Goal: Information Seeking & Learning: Learn about a topic

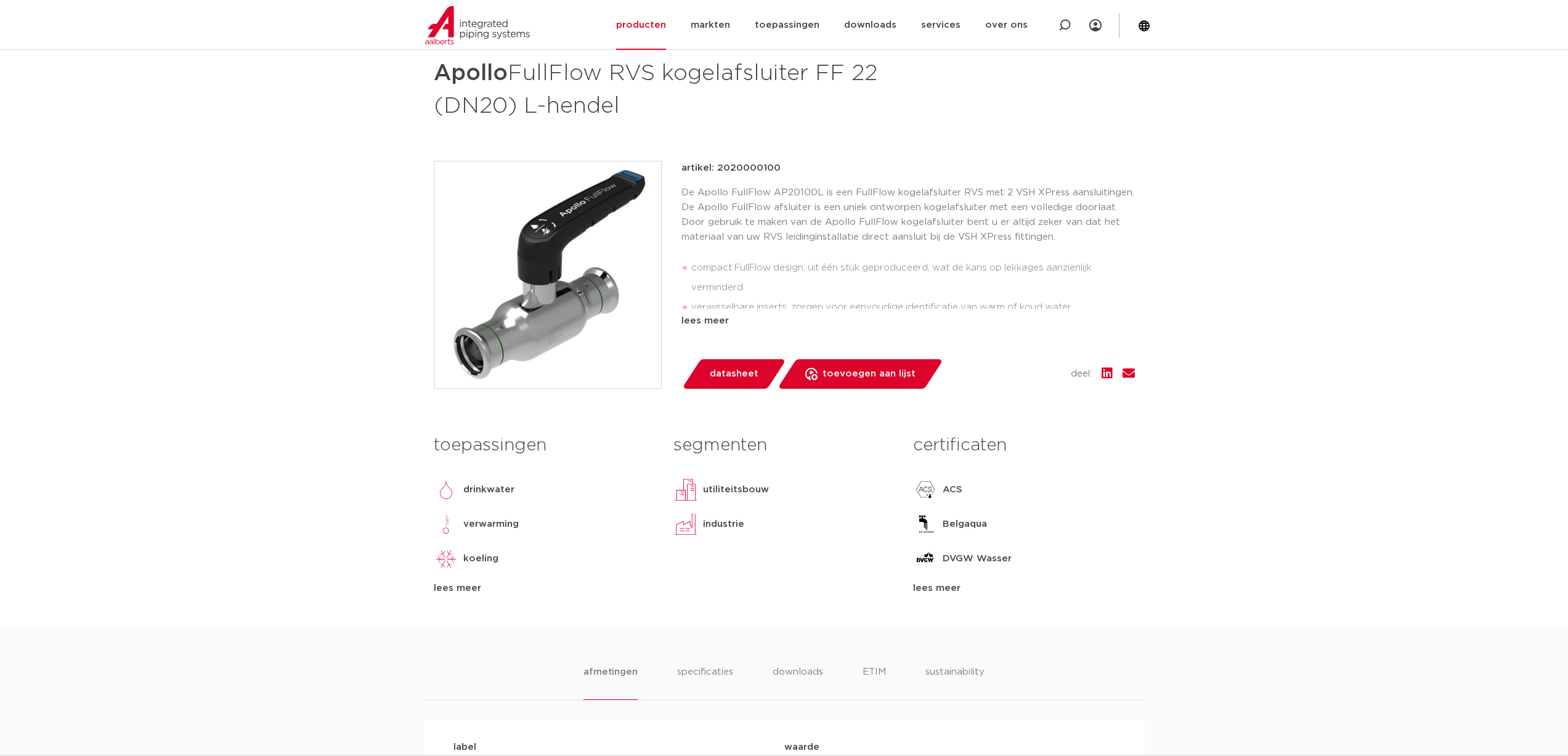
scroll to position [246, 0]
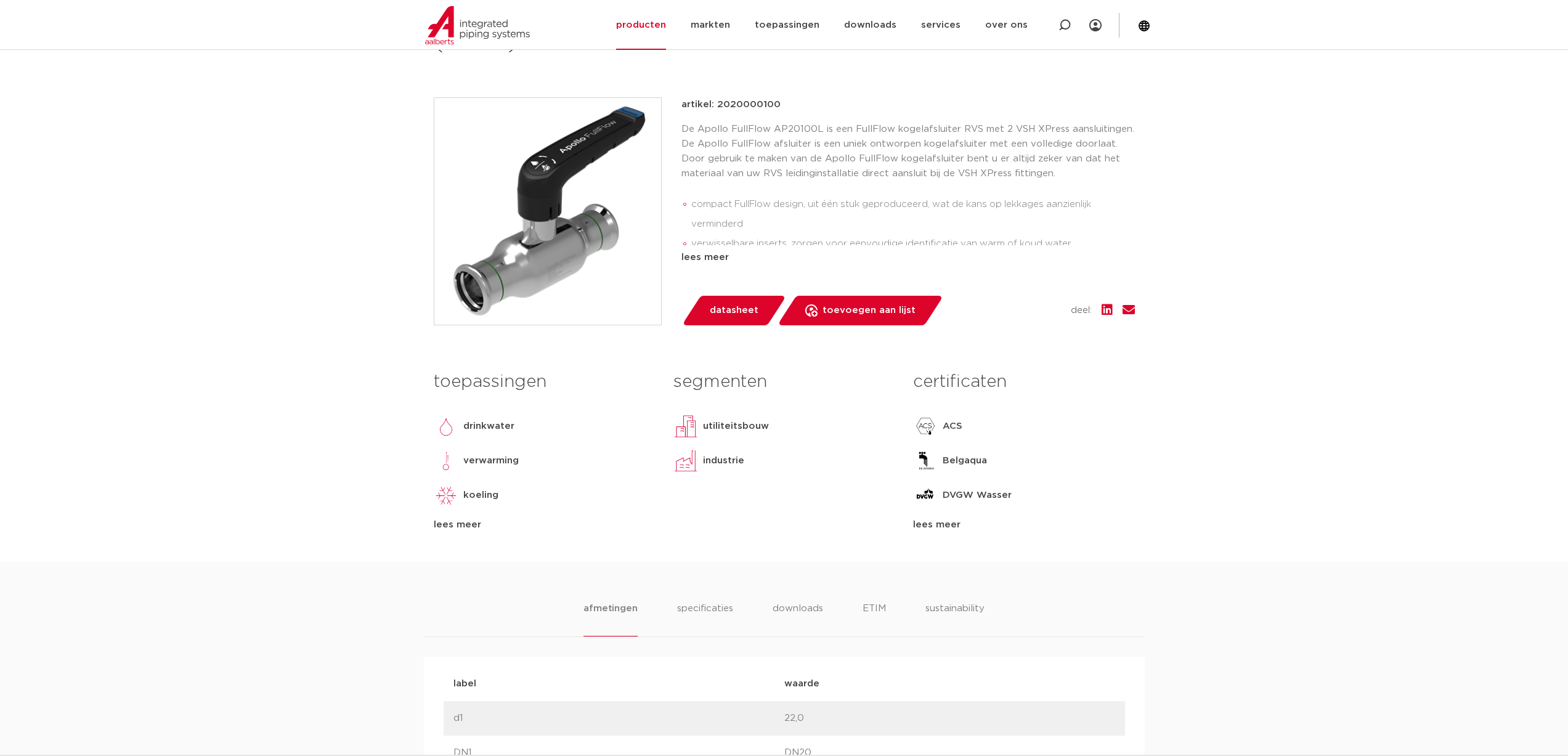
click at [936, 521] on div "lees meer" at bounding box center [1023, 525] width 221 height 15
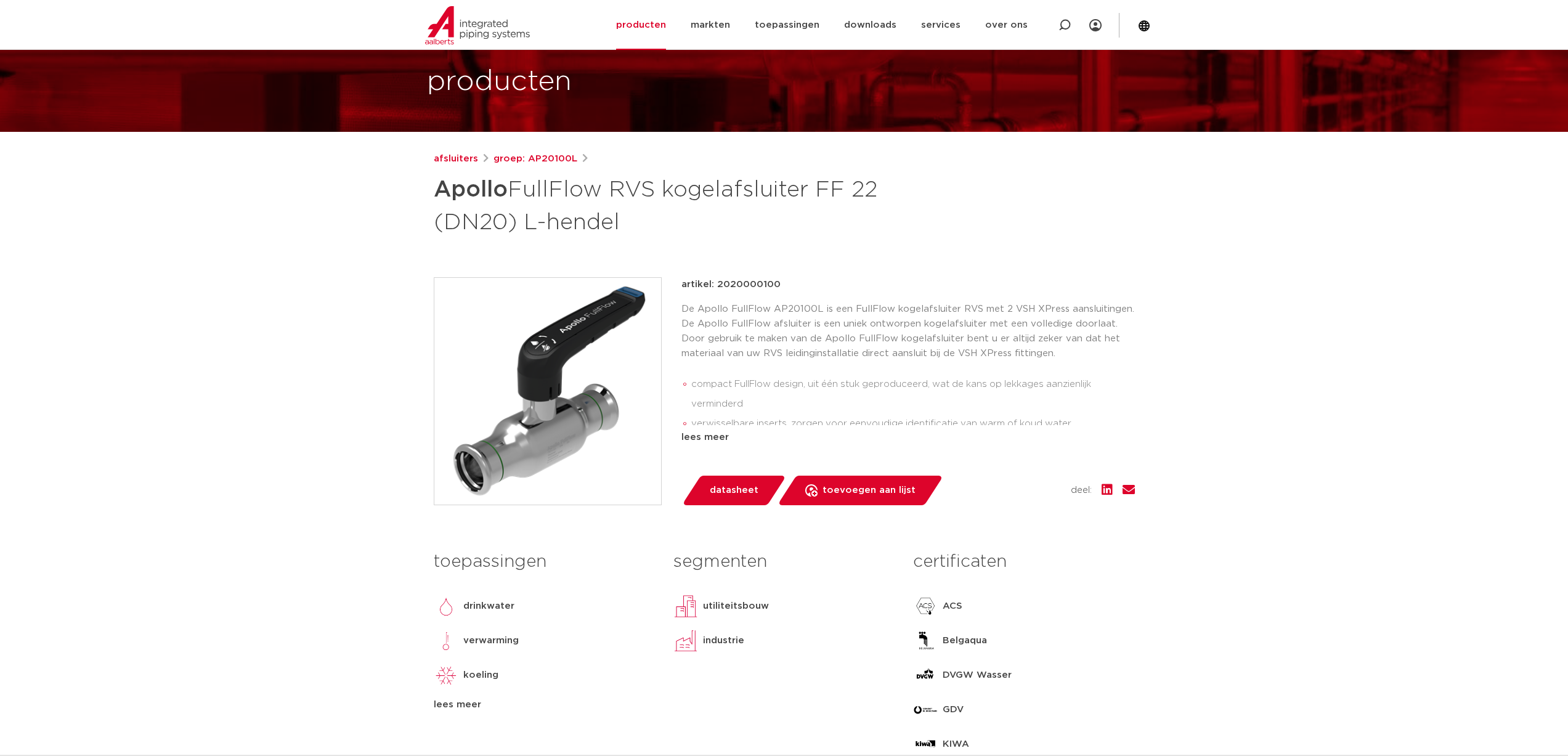
scroll to position [62, 0]
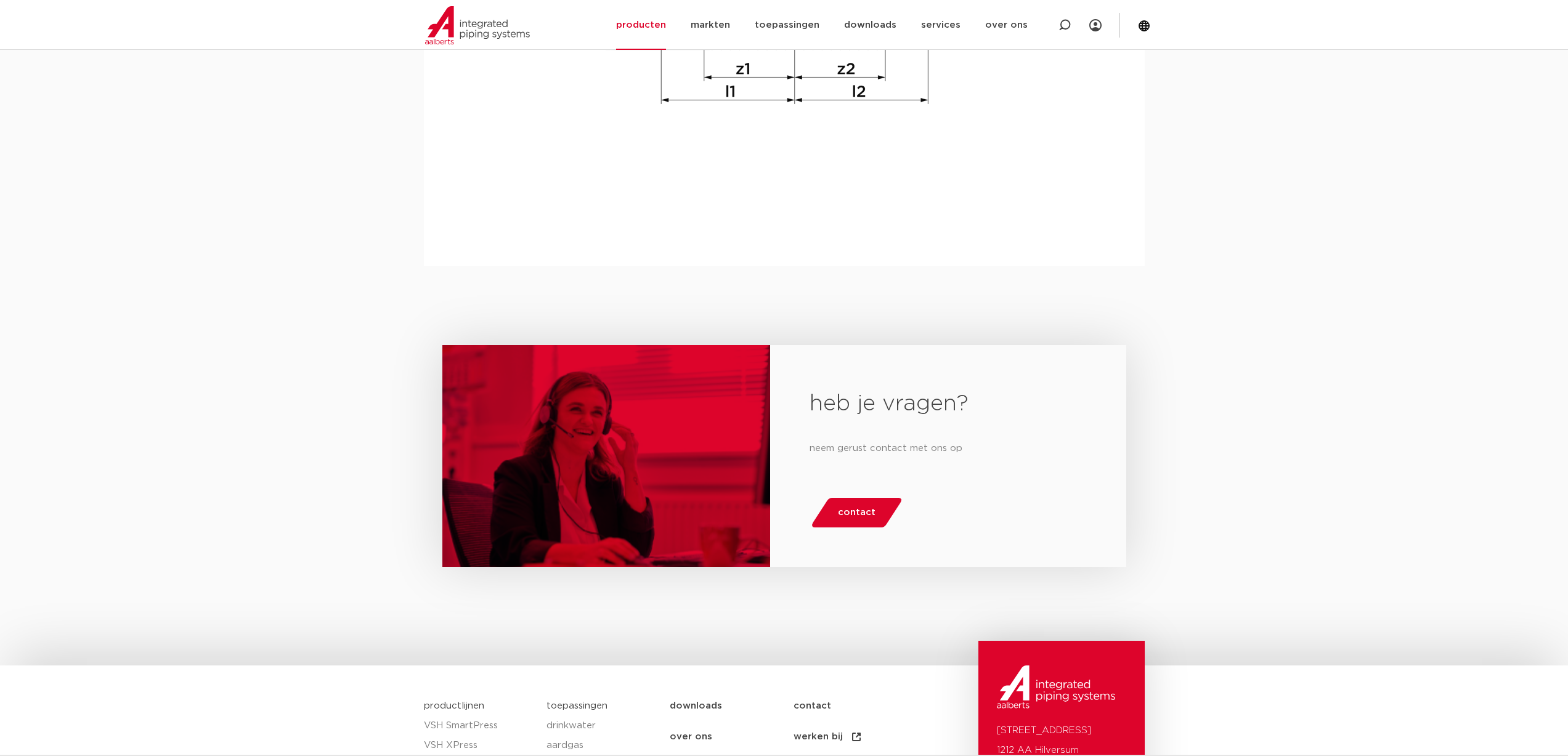
scroll to position [1654, 0]
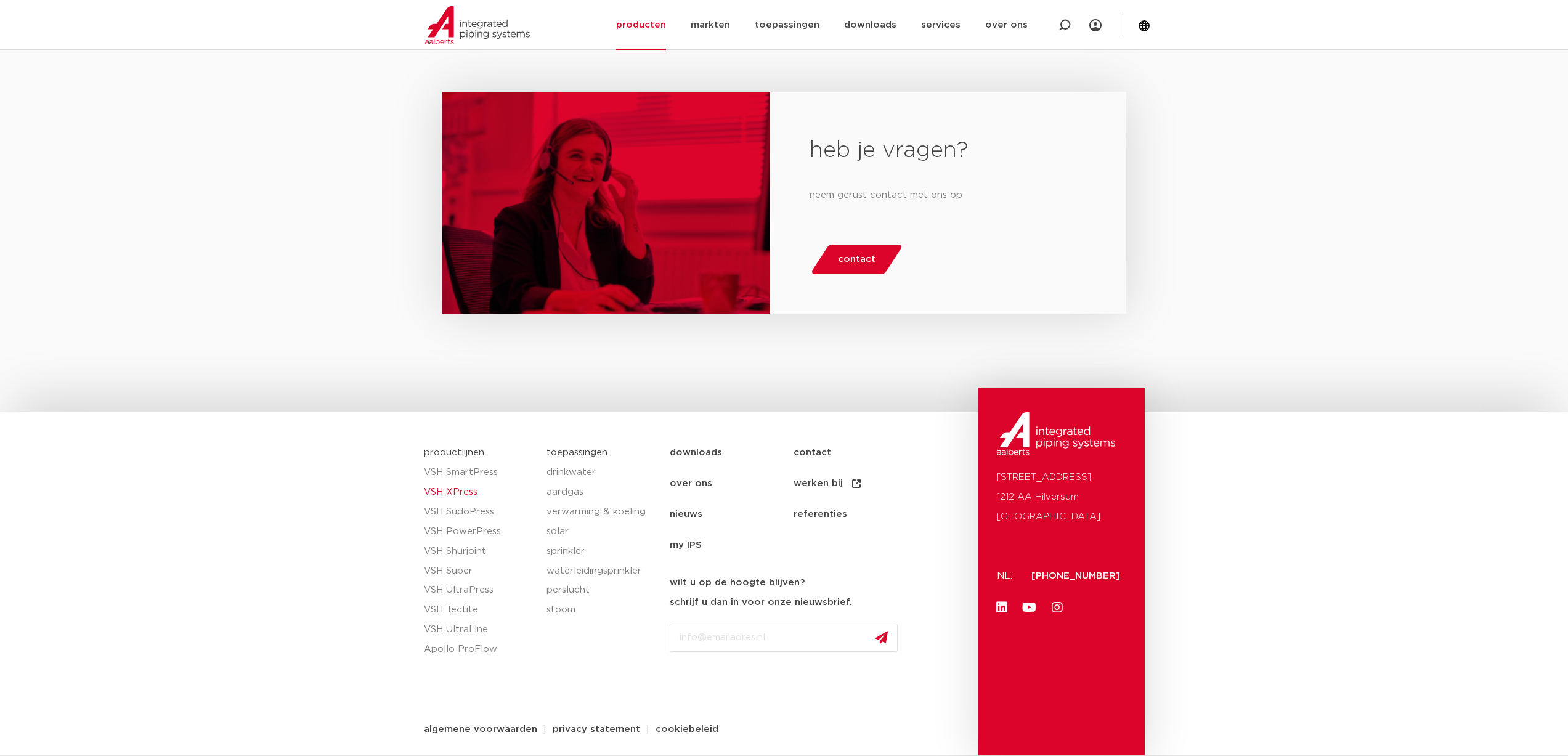
click at [456, 495] on link "VSH XPress" at bounding box center [479, 492] width 111 height 20
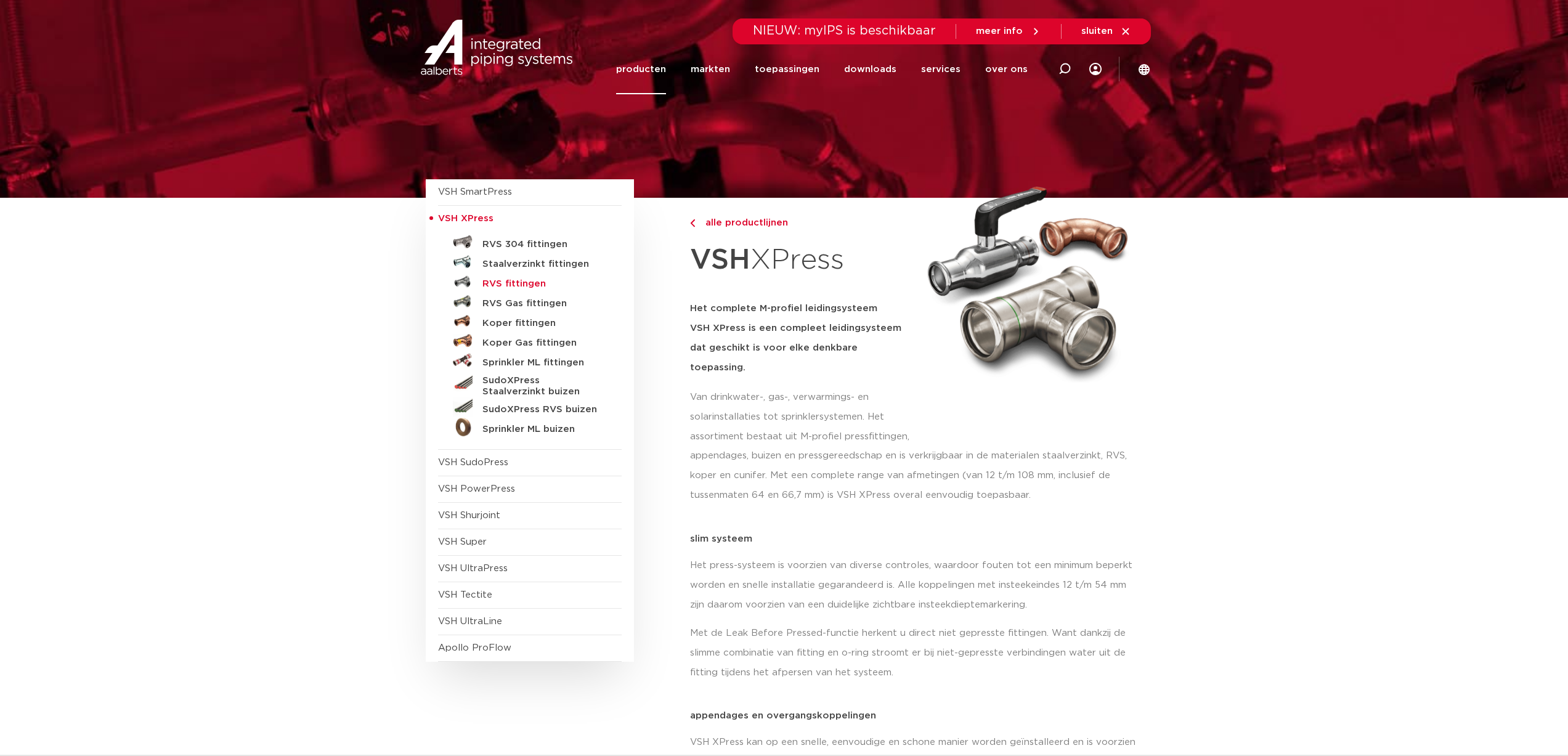
click at [529, 280] on h5 "RVS fittingen" at bounding box center [544, 284] width 122 height 11
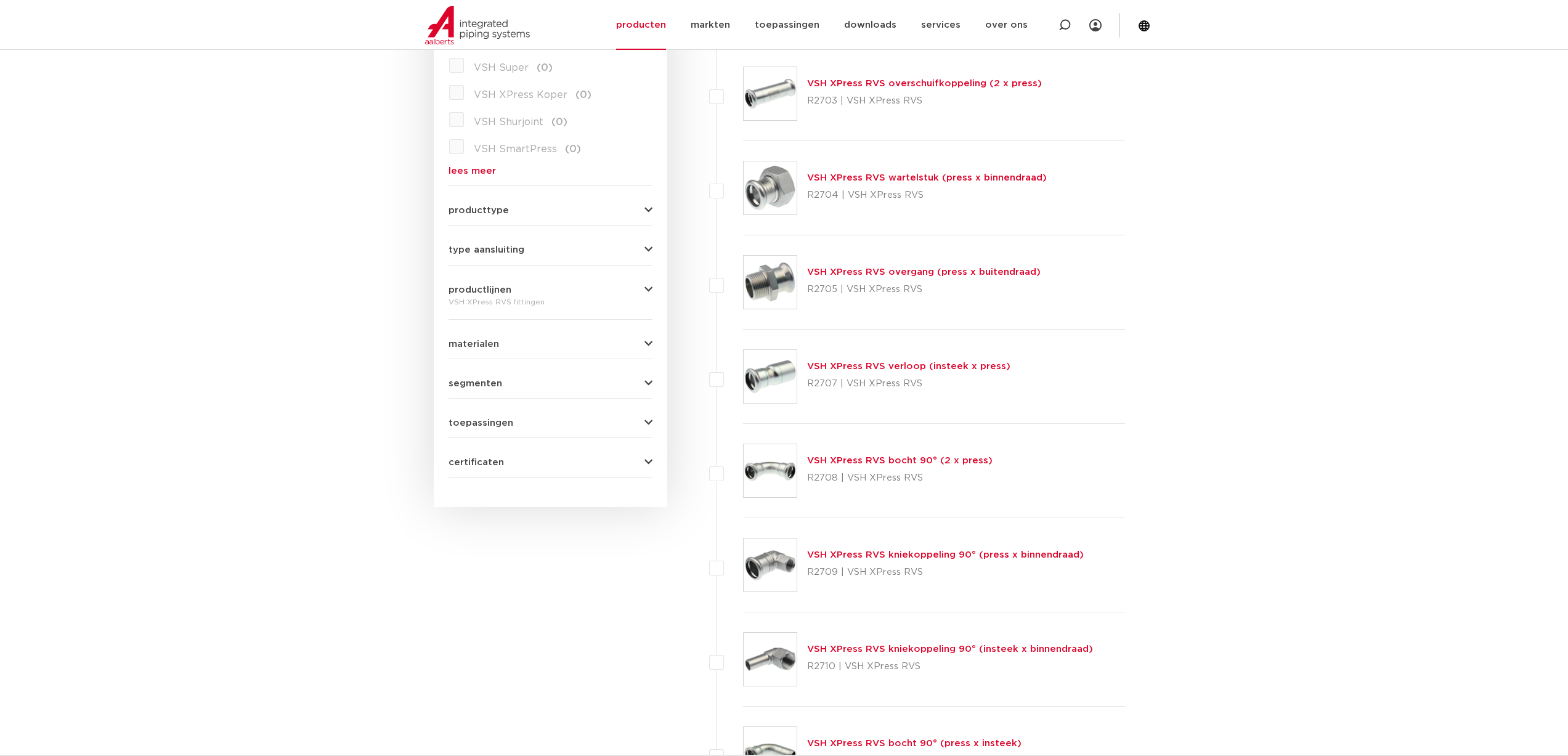
scroll to position [410, 0]
click at [857, 461] on link "VSH XPress RVS bocht 90° (2 x press)" at bounding box center [900, 459] width 186 height 9
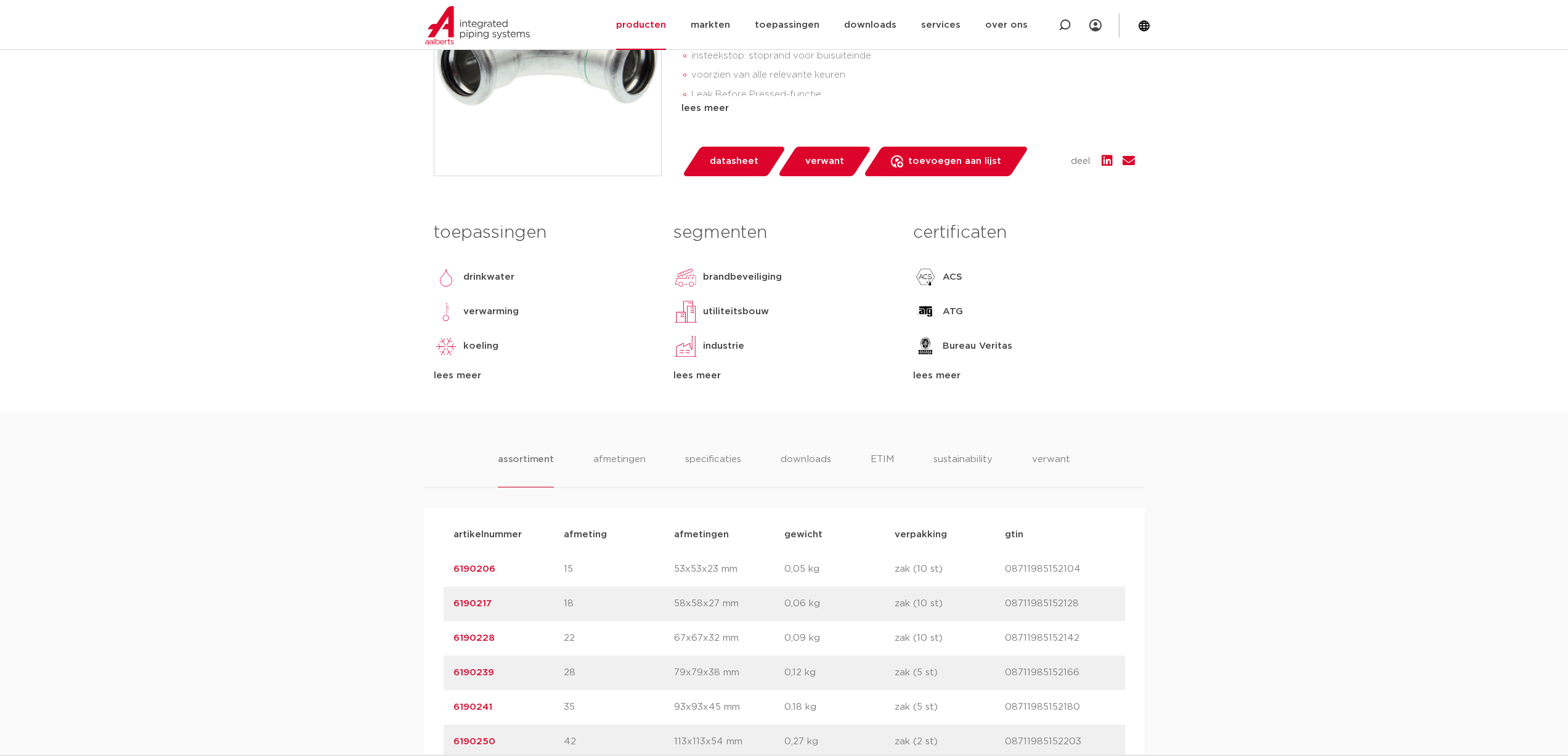
scroll to position [370, 0]
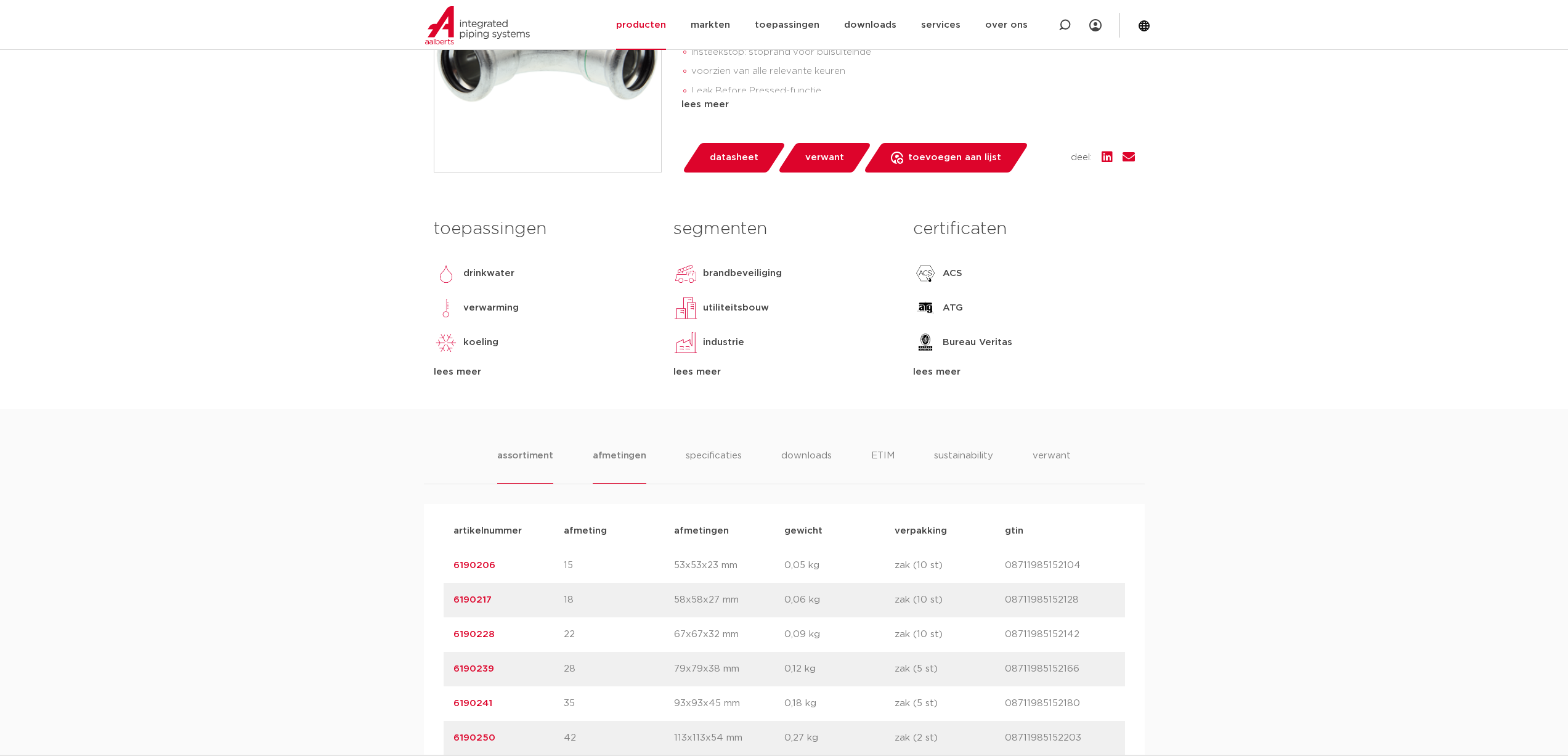
click at [633, 451] on li "afmetingen" at bounding box center [619, 465] width 54 height 35
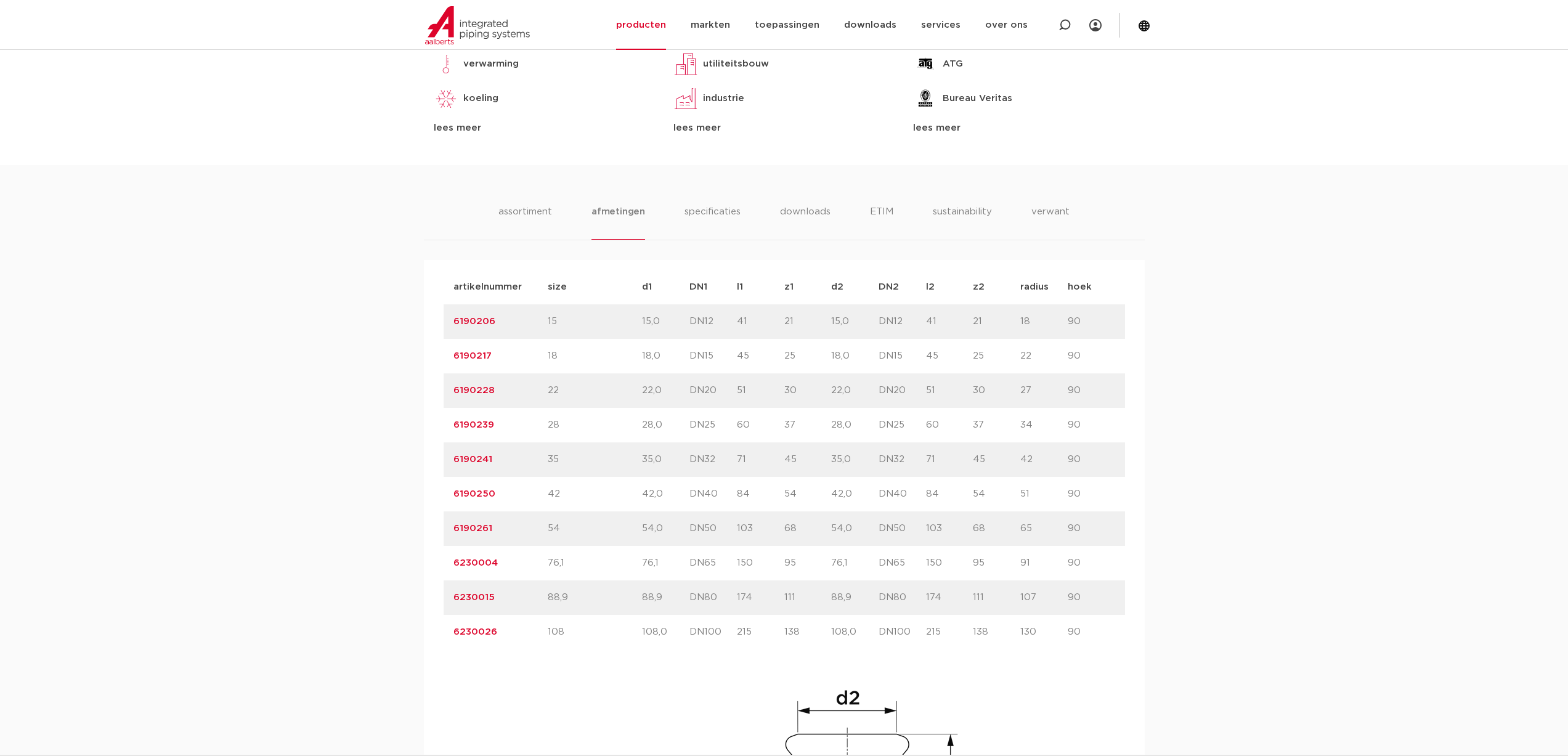
scroll to position [616, 0]
click at [473, 318] on link "6190206" at bounding box center [473, 319] width 42 height 9
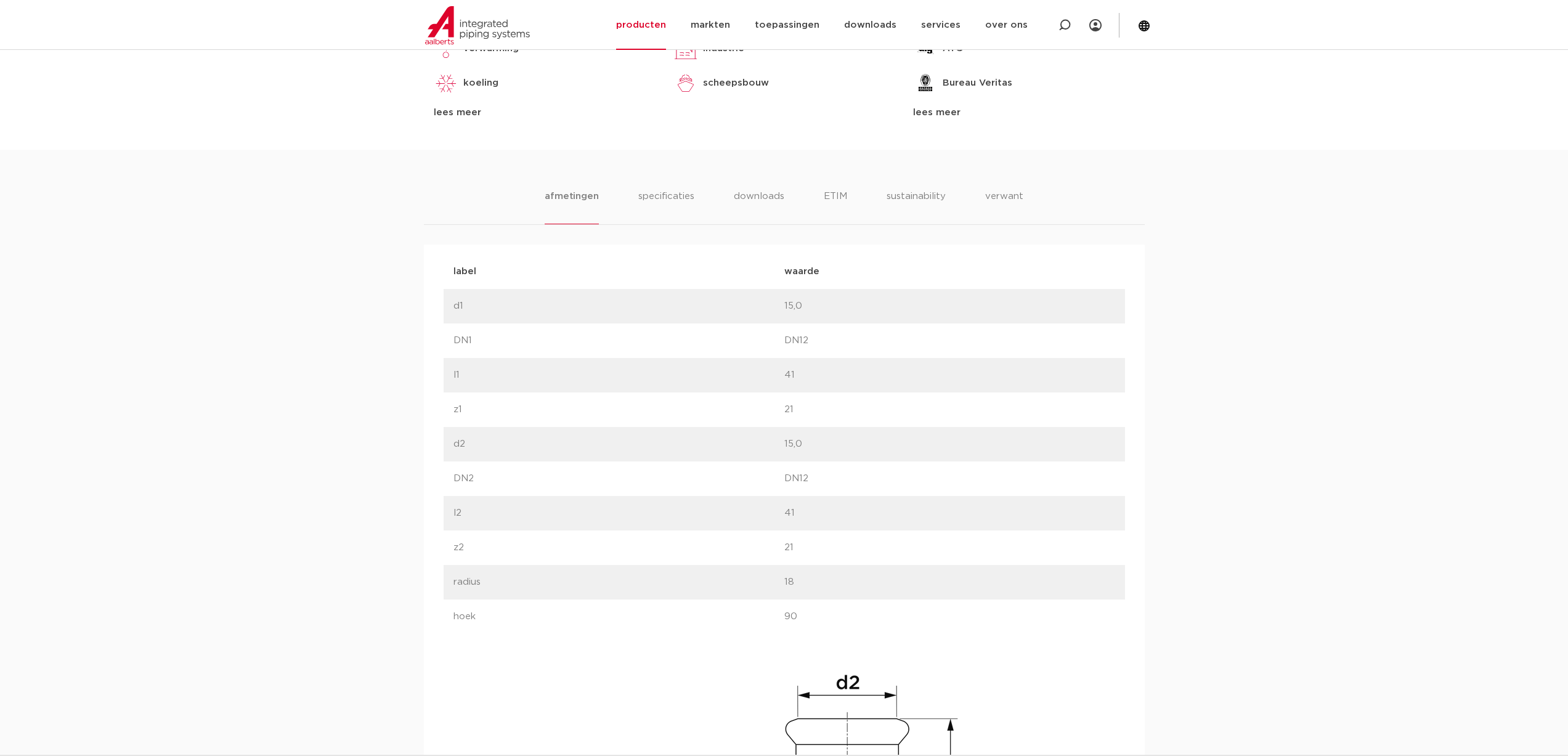
scroll to position [646, 0]
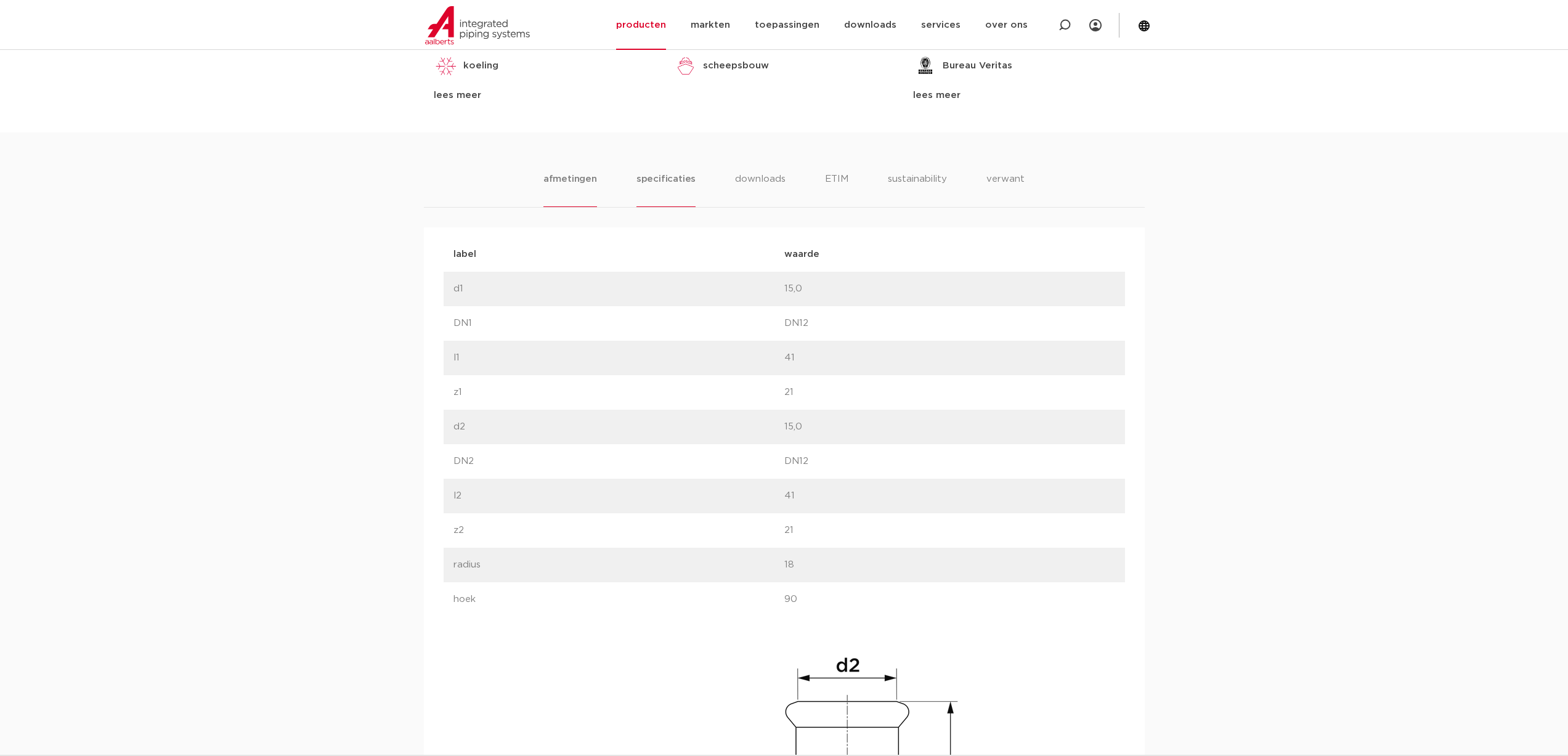
click at [653, 185] on li "specificaties" at bounding box center [666, 189] width 59 height 35
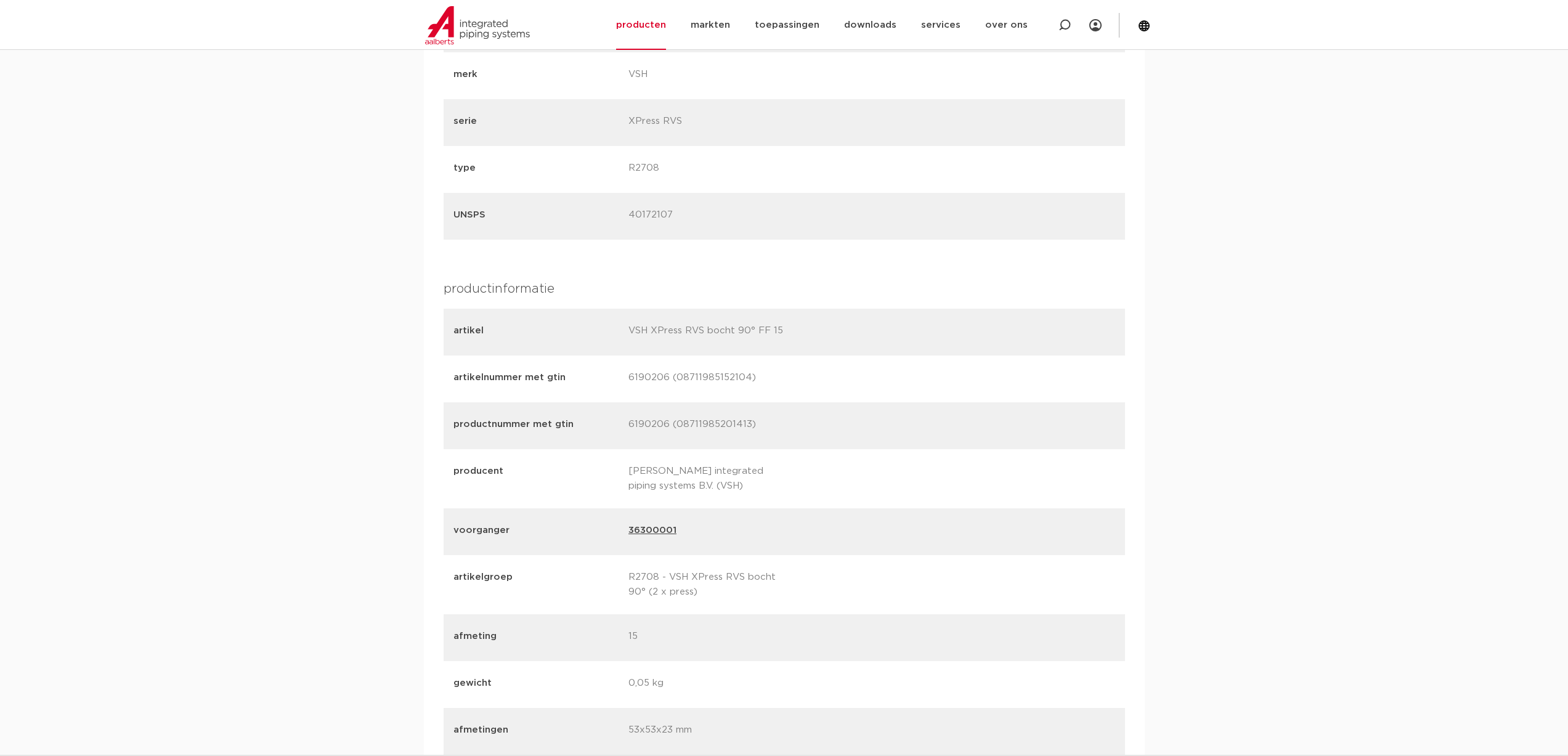
scroll to position [1385, 0]
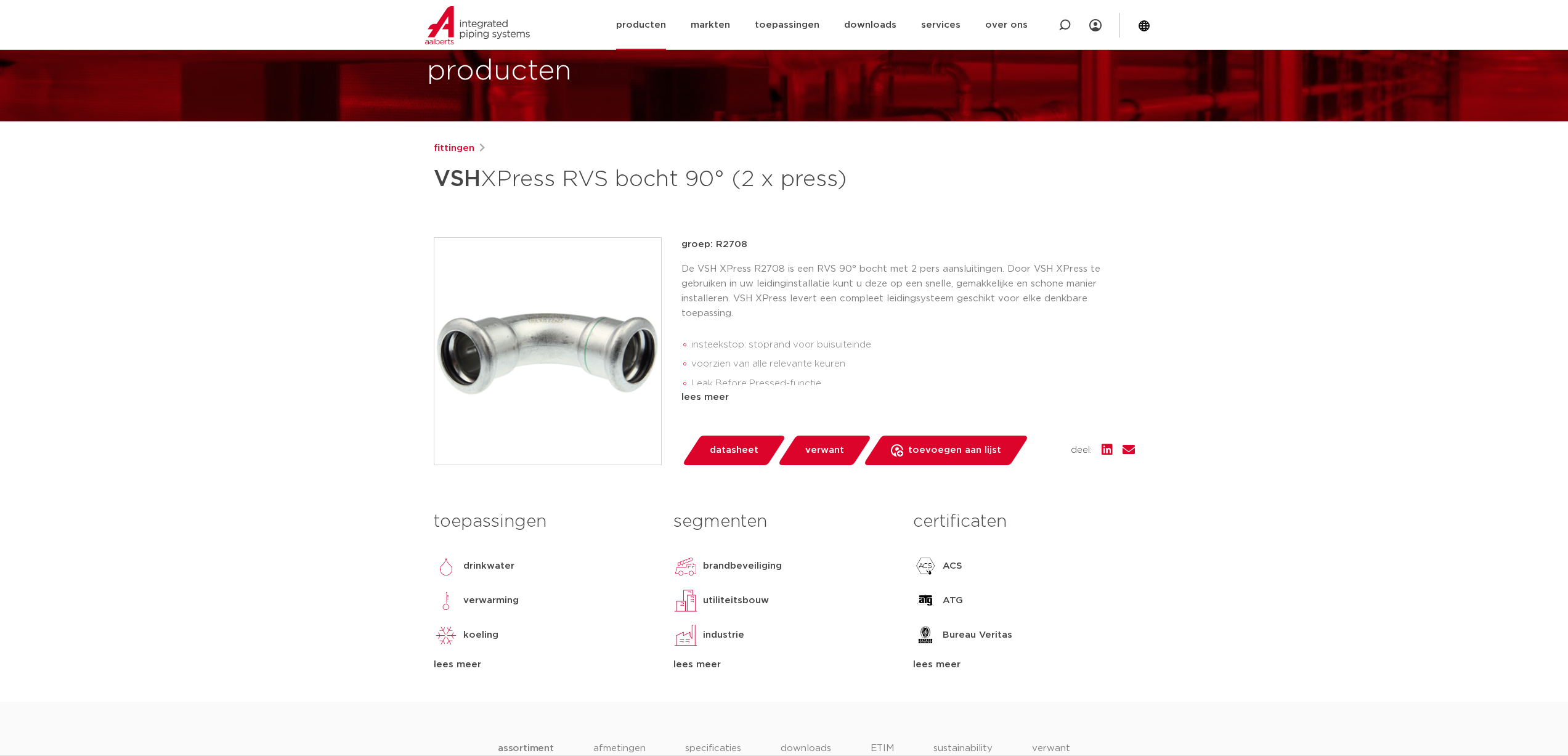
scroll to position [62, 0]
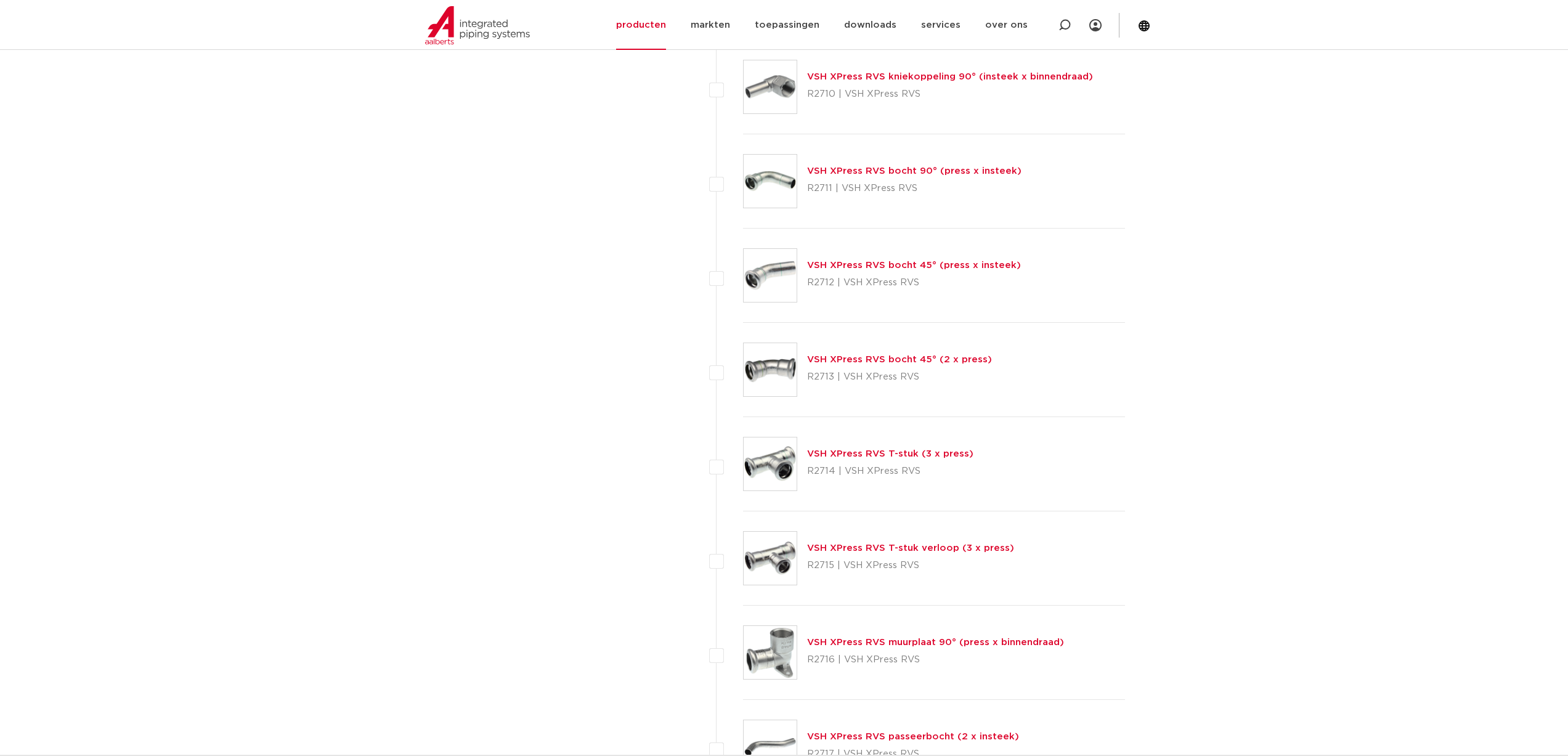
scroll to position [986, 0]
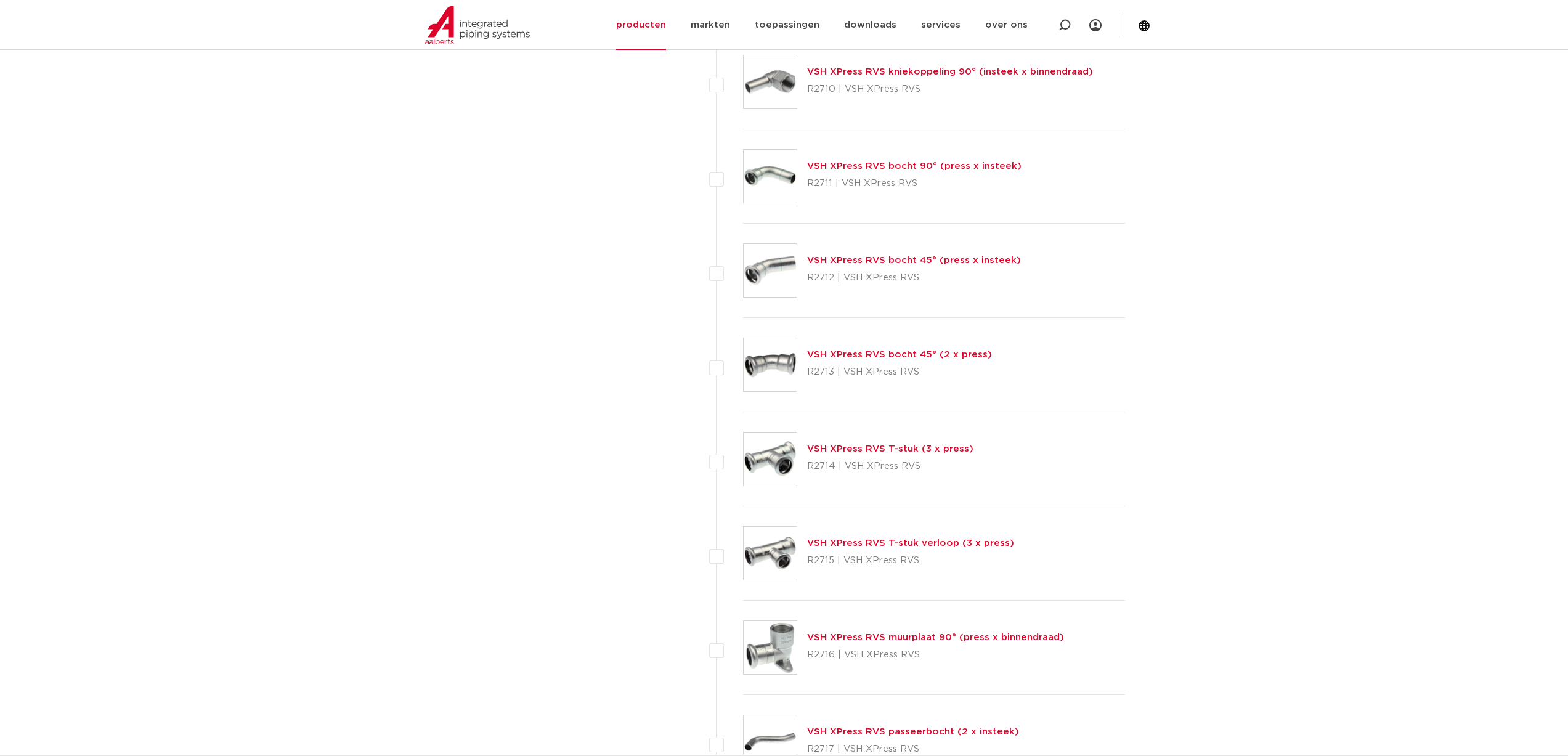
click at [842, 451] on link "VSH XPress RVS T-stuk (3 x press)" at bounding box center [890, 448] width 166 height 9
